Goal: Information Seeking & Learning: Learn about a topic

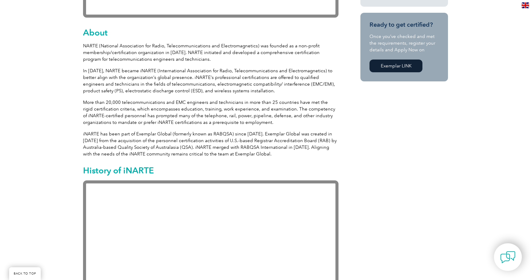
scroll to position [150, 0]
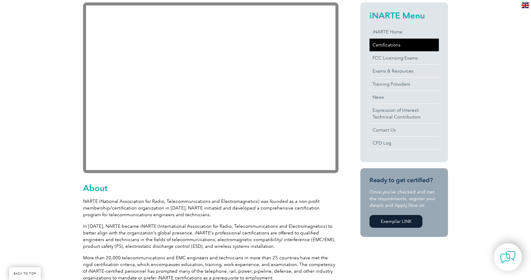
click at [383, 47] on link "Certifications" at bounding box center [403, 45] width 69 height 13
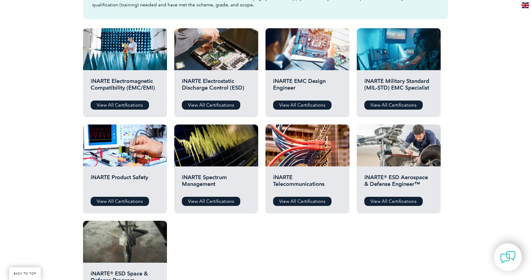
scroll to position [213, 0]
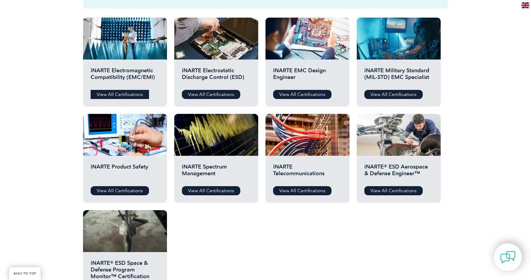
click at [103, 95] on link "View All Certifications" at bounding box center [120, 94] width 58 height 9
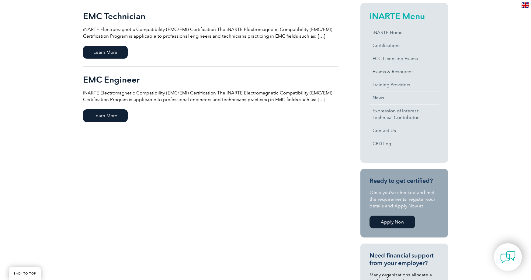
scroll to position [152, 0]
click at [101, 116] on span "Learn More" at bounding box center [105, 115] width 45 height 13
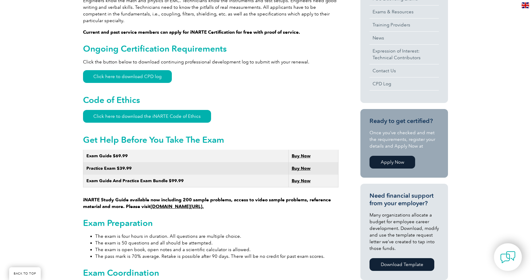
scroll to position [257, 0]
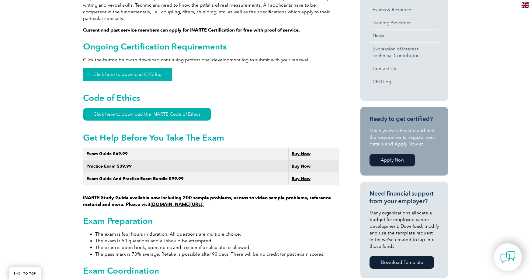
click at [111, 68] on link "Click here to download CPD log" at bounding box center [127, 74] width 89 height 13
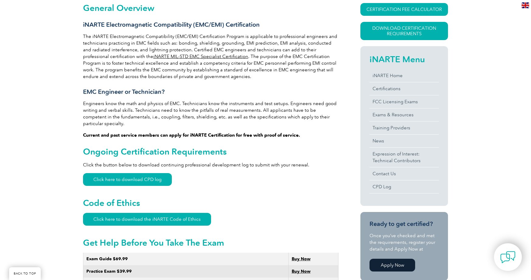
scroll to position [152, 0]
